Goal: Task Accomplishment & Management: Manage account settings

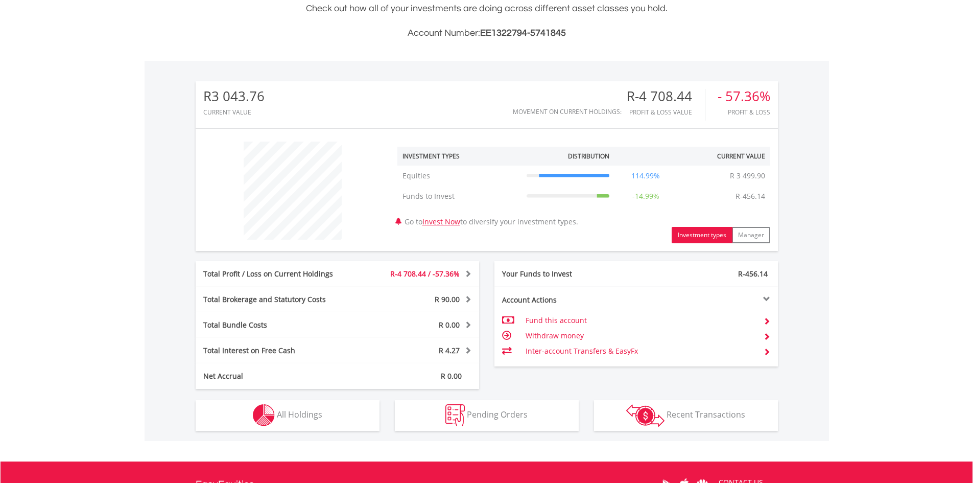
scroll to position [382, 0]
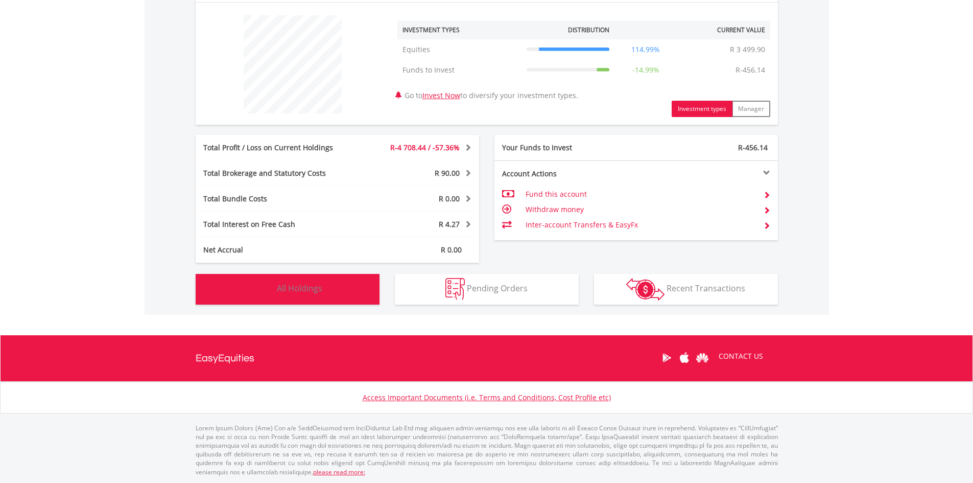
click at [324, 284] on button "Holdings All Holdings" at bounding box center [288, 289] width 184 height 31
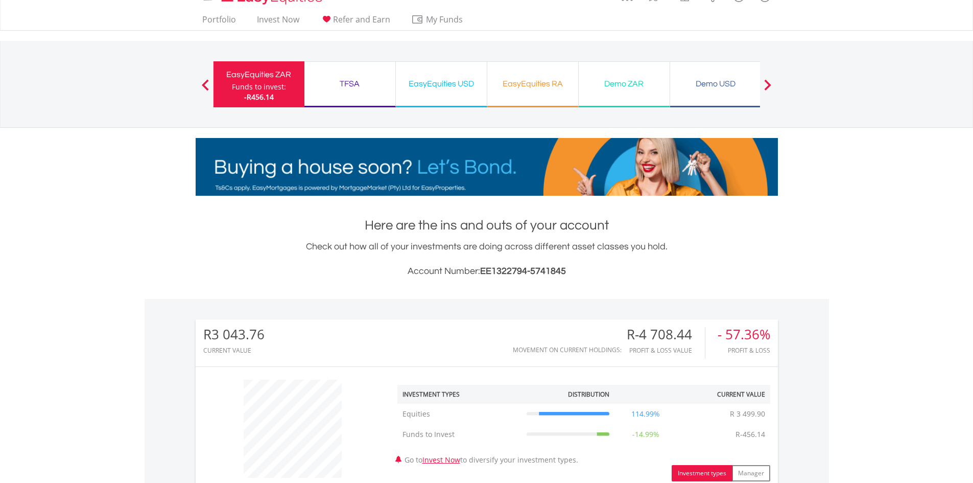
scroll to position [0, 0]
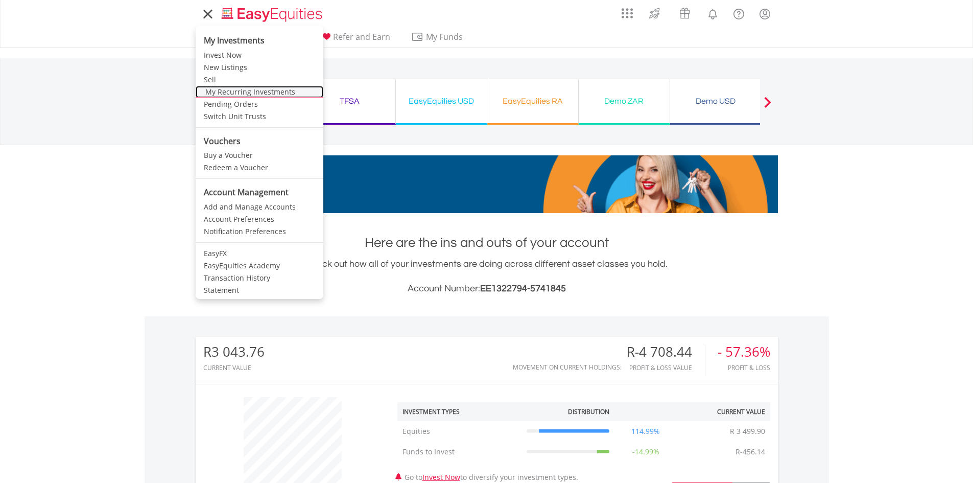
click at [246, 91] on link "My Recurring Investments" at bounding box center [260, 92] width 128 height 12
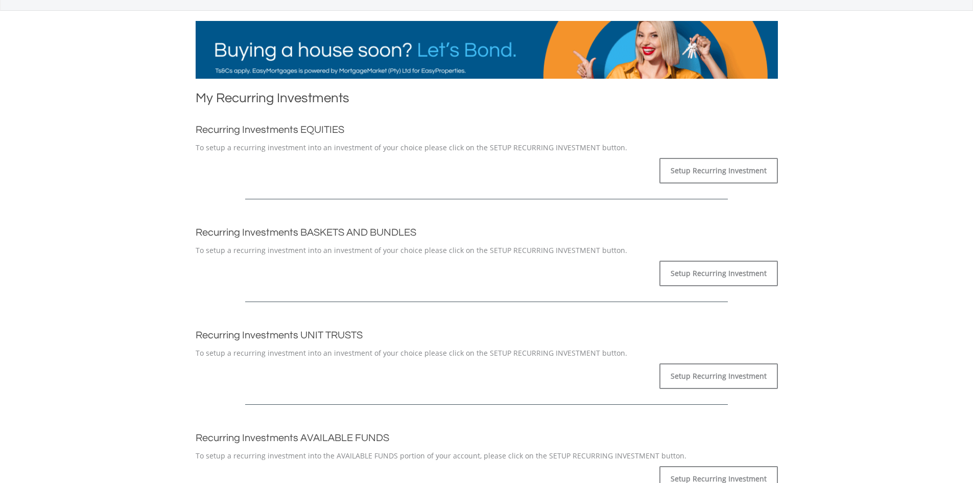
scroll to position [204, 0]
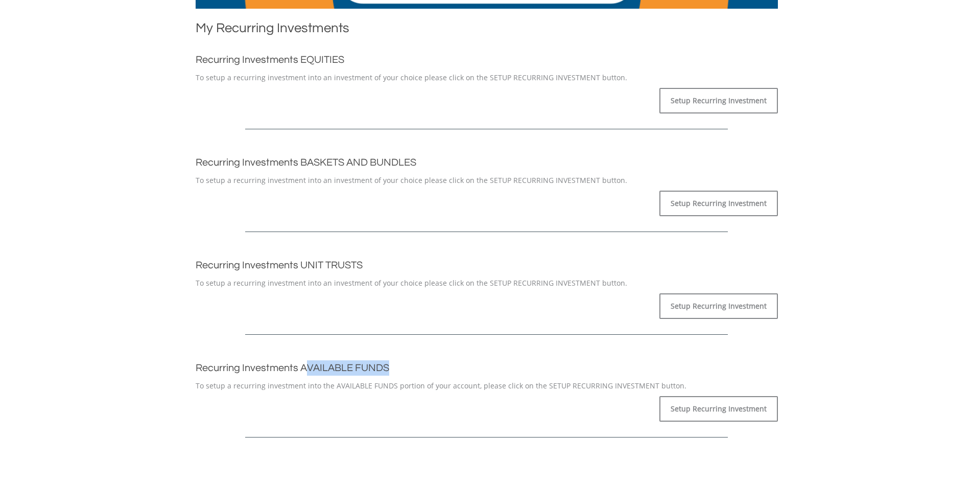
drag, startPoint x: 394, startPoint y: 367, endPoint x: 307, endPoint y: 368, distance: 86.8
click at [307, 368] on h2 "Recurring Investments AVAILABLE FUNDS" at bounding box center [487, 367] width 582 height 15
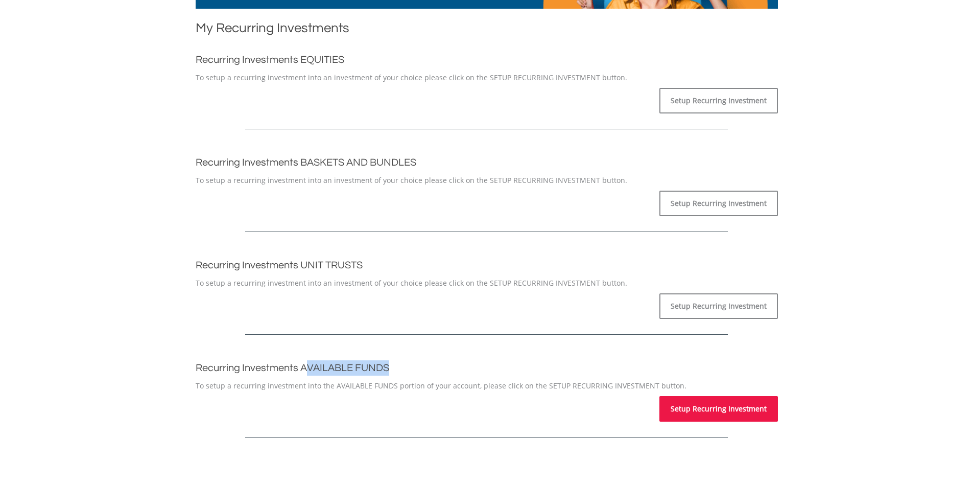
click at [693, 408] on link "Setup Recurring Investment" at bounding box center [718, 409] width 118 height 26
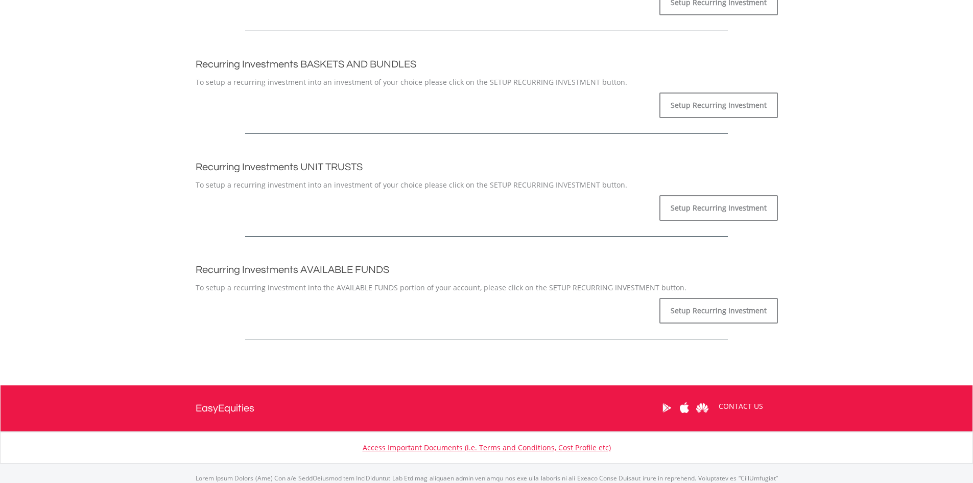
scroll to position [306, 0]
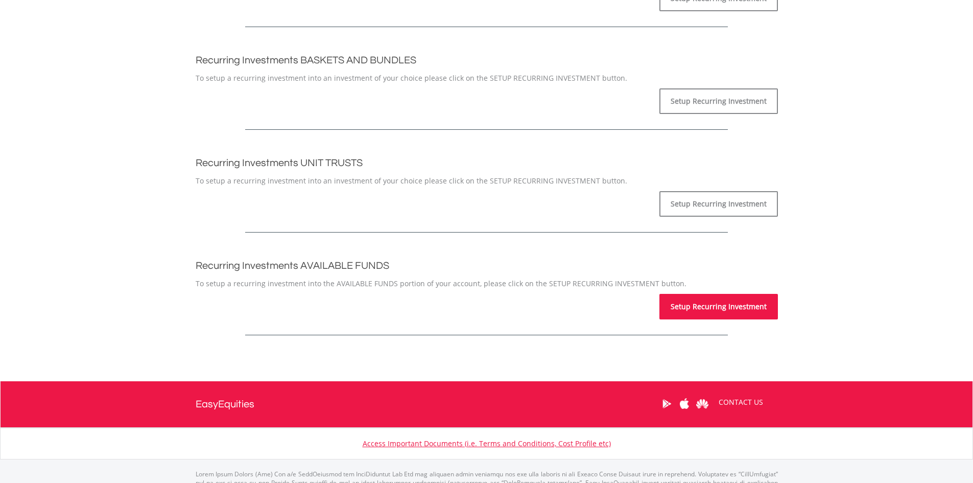
click at [706, 307] on link "Setup Recurring Investment" at bounding box center [718, 307] width 118 height 26
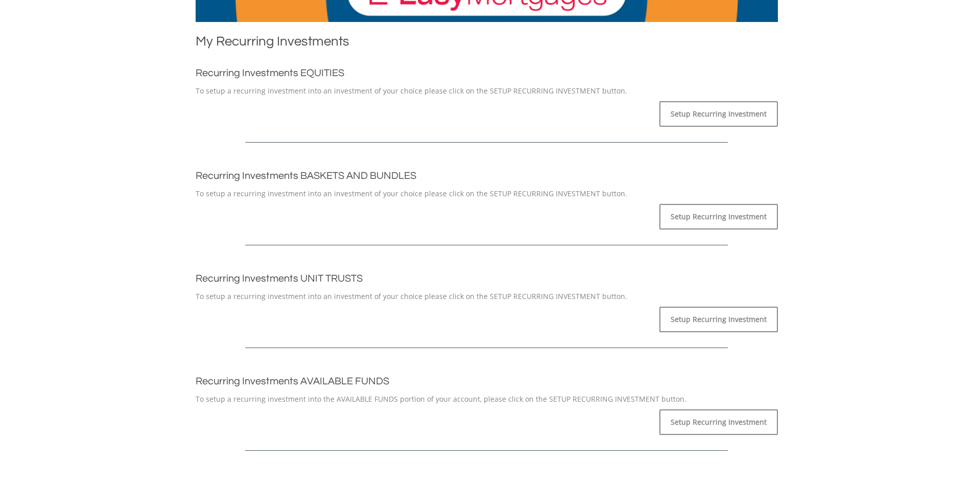
scroll to position [204, 0]
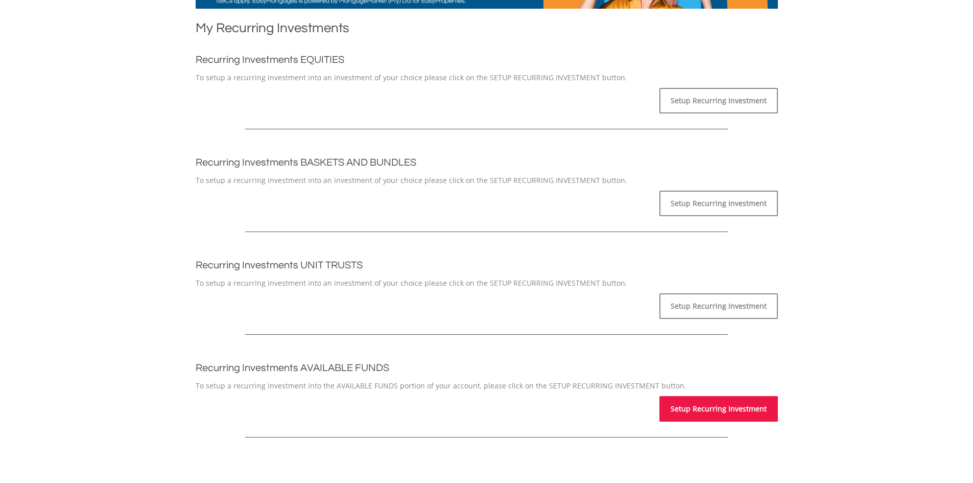
click at [686, 416] on link "Setup Recurring Investment" at bounding box center [718, 409] width 118 height 26
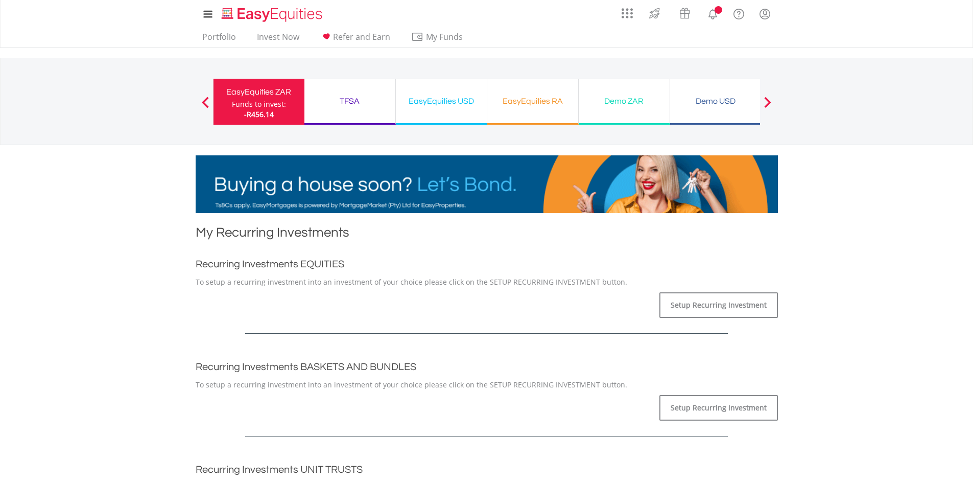
scroll to position [255, 0]
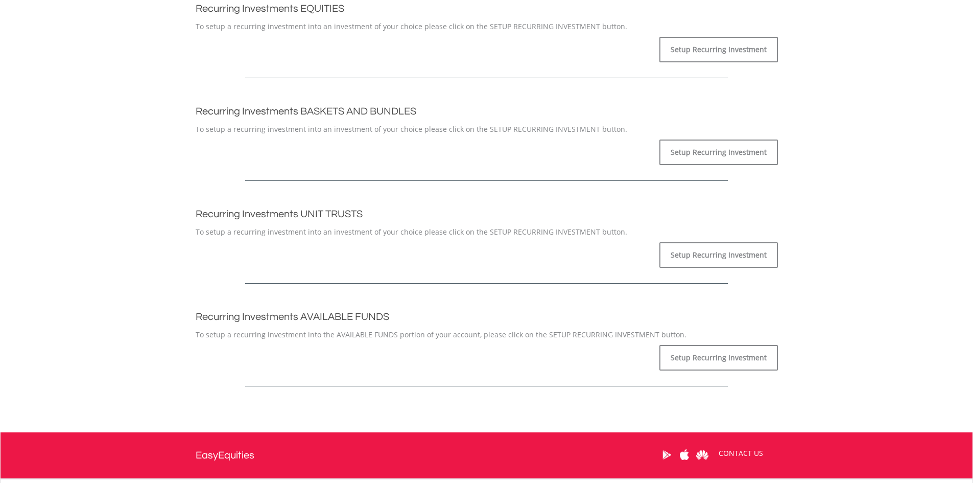
click at [847, 323] on body "My Investments Invest Now New Listings Sell My Recurring Investments Pending Or…" at bounding box center [486, 167] width 973 height 844
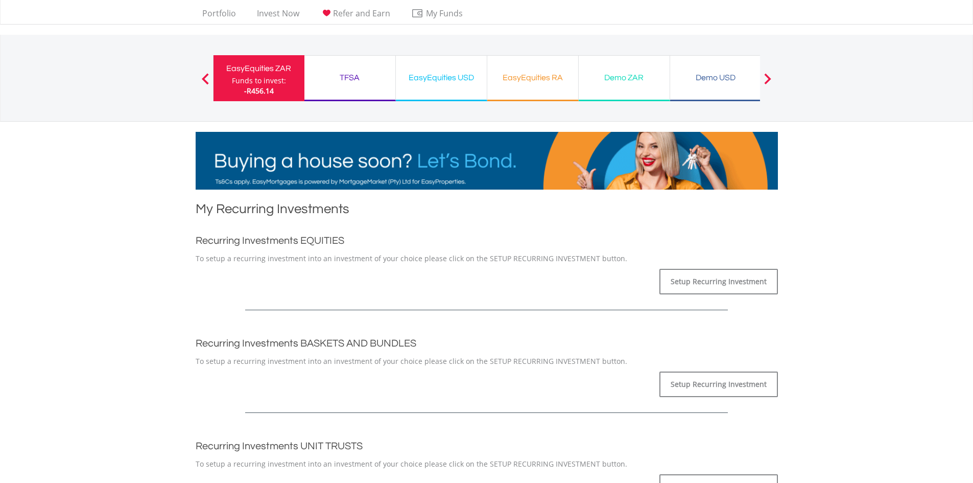
scroll to position [0, 0]
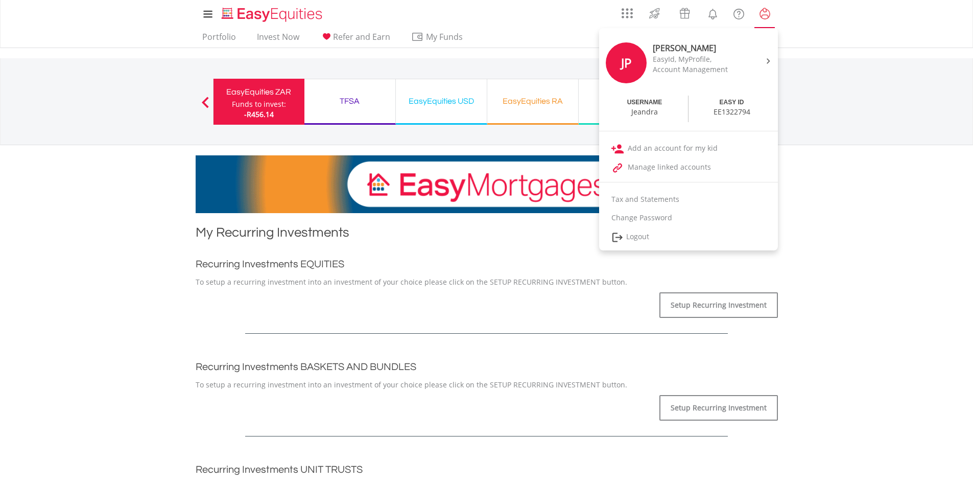
click at [764, 14] on lord-icon "My Profile" at bounding box center [764, 14] width 13 height 13
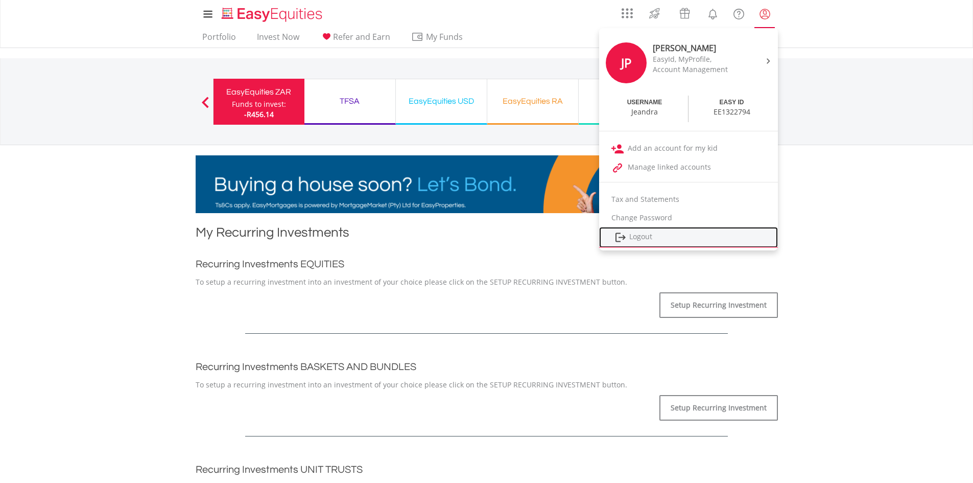
click at [629, 236] on link "Logout" at bounding box center [688, 237] width 179 height 21
